Goal: Go to known website: Access a specific website the user already knows

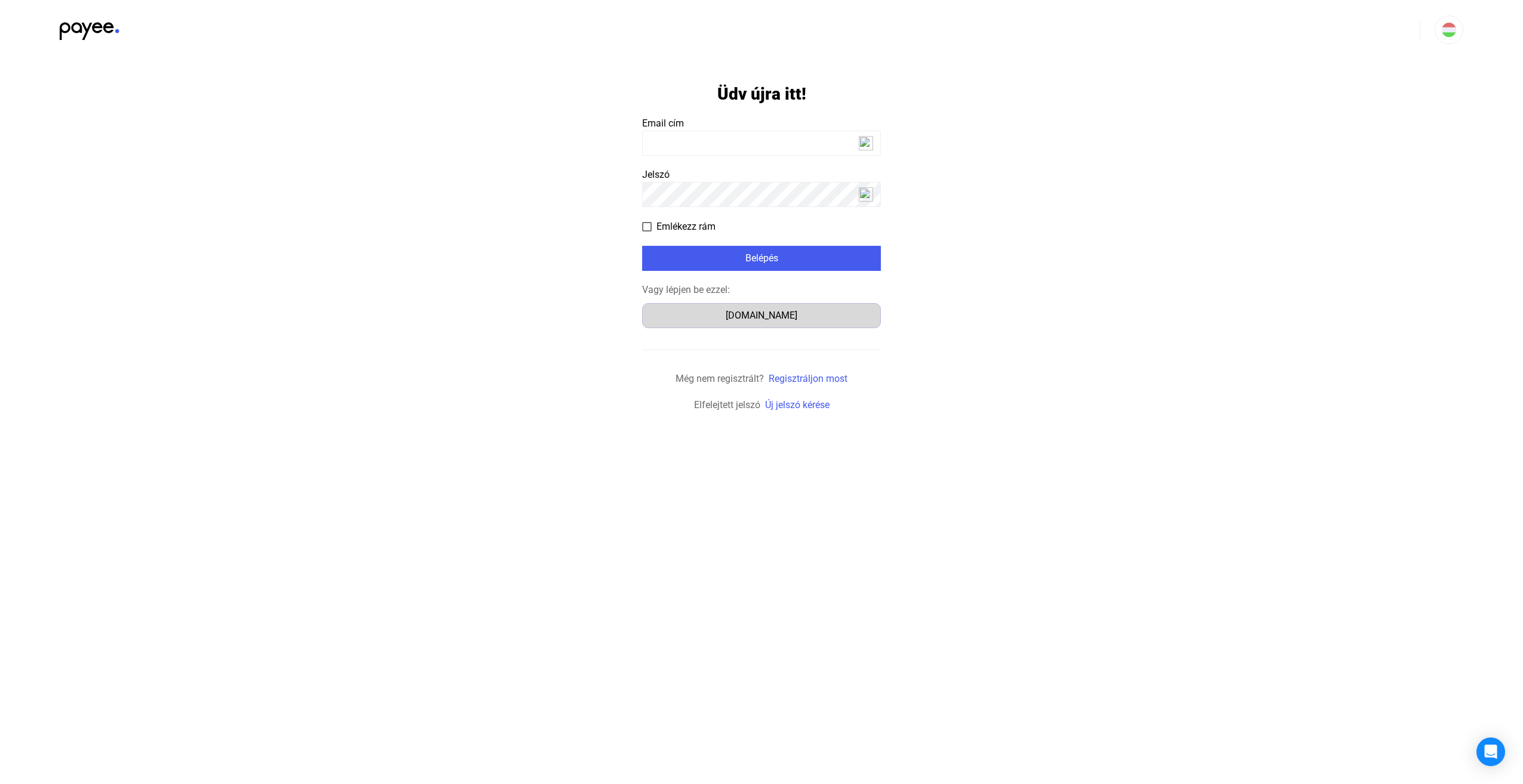
click at [760, 320] on div "[DOMAIN_NAME]" at bounding box center [762, 315] width 230 height 15
